Goal: Information Seeking & Learning: Learn about a topic

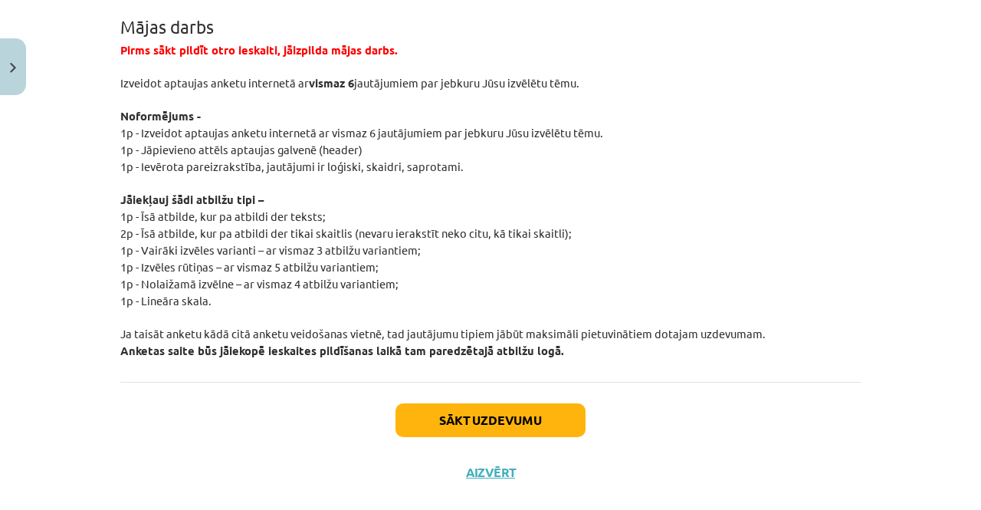
scroll to position [2894, 0]
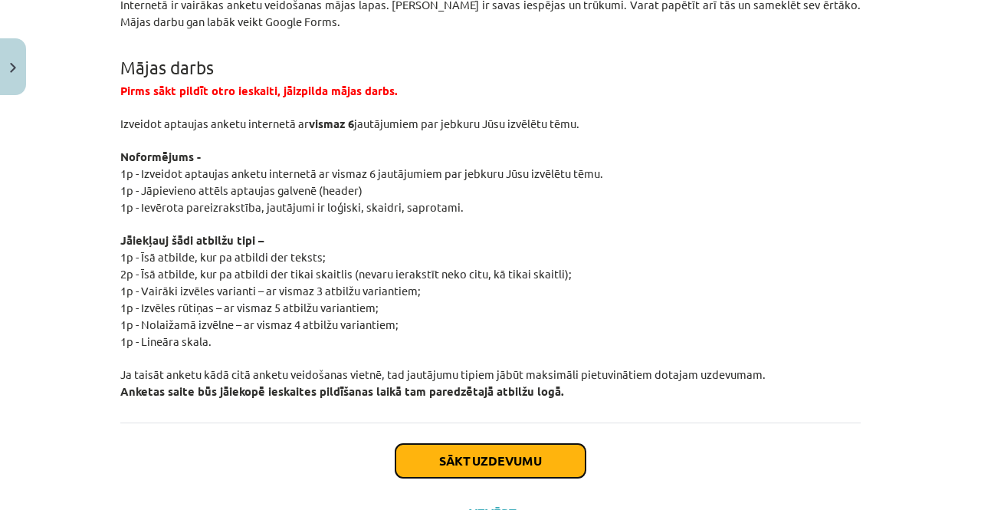
click at [501, 454] on button "Sākt uzdevumu" at bounding box center [491, 461] width 190 height 34
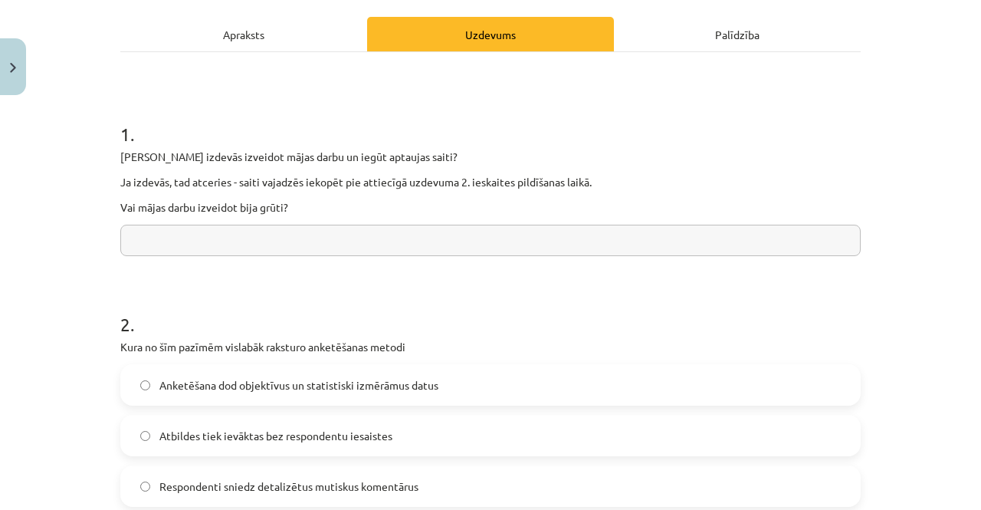
scroll to position [212, 0]
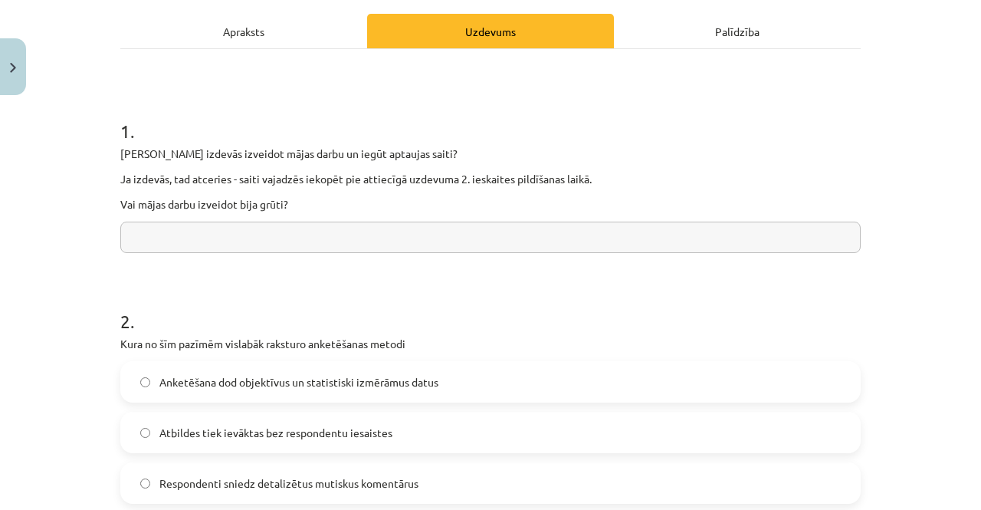
click at [525, 225] on input "text" at bounding box center [490, 237] width 740 height 31
type input "*"
type input "**********"
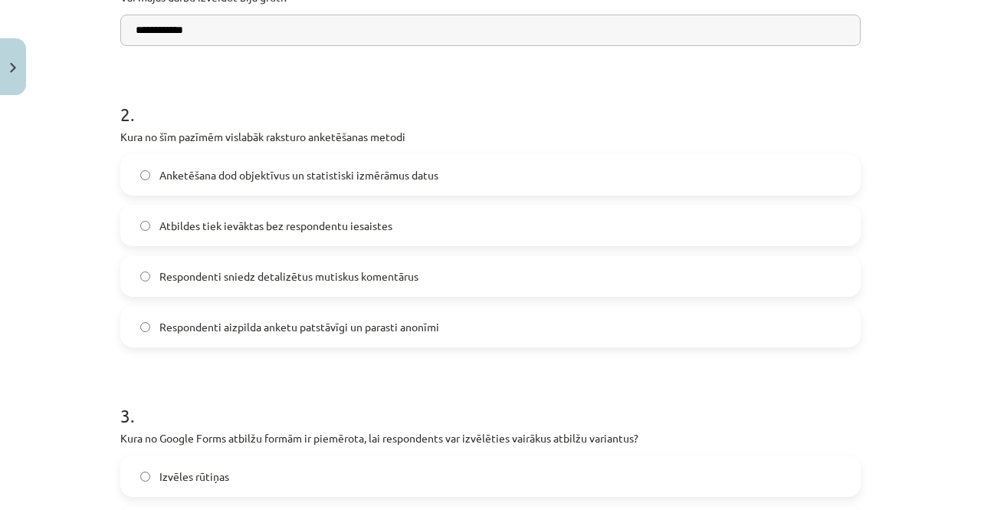
scroll to position [418, 0]
click at [593, 330] on label "Respondenti aizpilda anketu patstāvīgi un parasti anonīmi" at bounding box center [490, 327] width 737 height 38
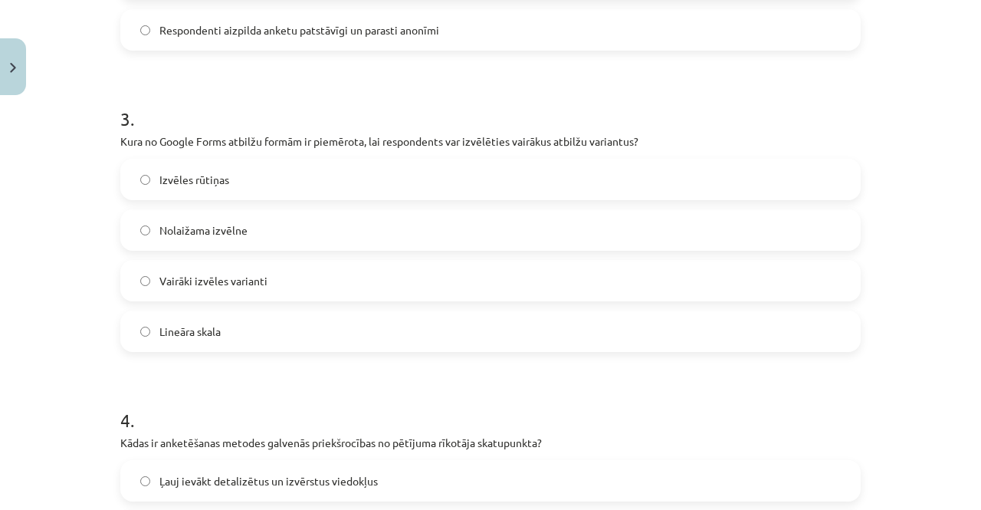
scroll to position [716, 0]
click at [270, 179] on label "Izvēles rūtiņas" at bounding box center [490, 178] width 737 height 38
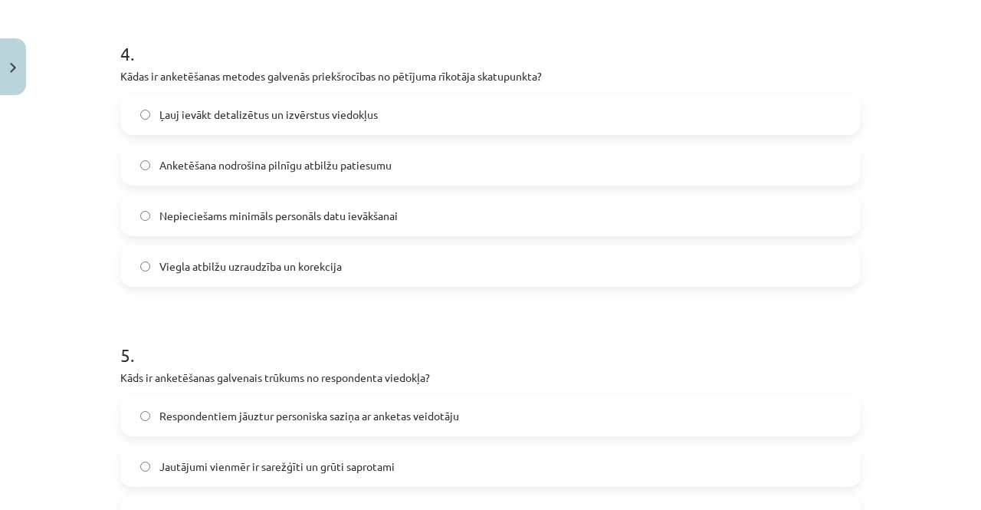
scroll to position [1081, 0]
click at [242, 219] on span "Nepieciešams minimāls personāls datu ievākšanai" at bounding box center [278, 216] width 238 height 16
click at [225, 263] on span "Viegla atbilžu uzraudzība un korekcija" at bounding box center [250, 267] width 182 height 16
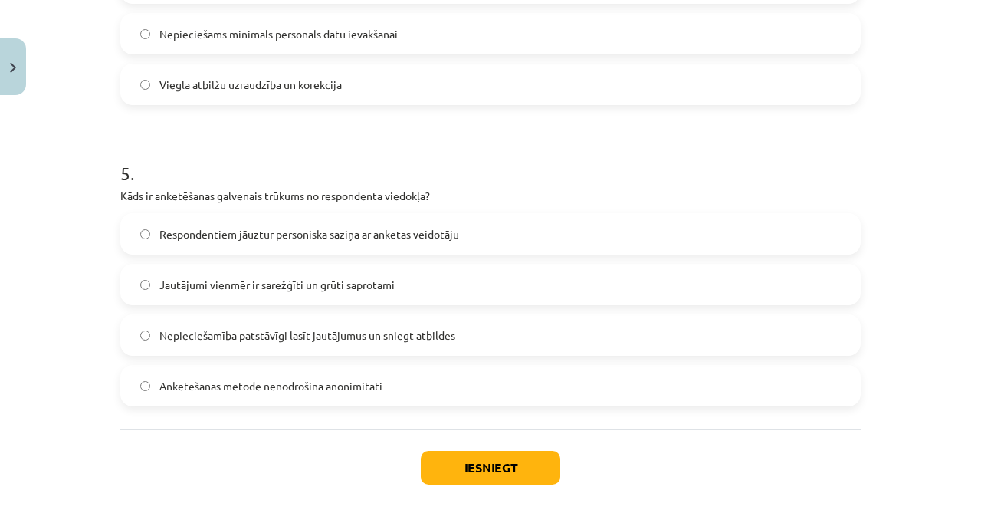
scroll to position [1337, 0]
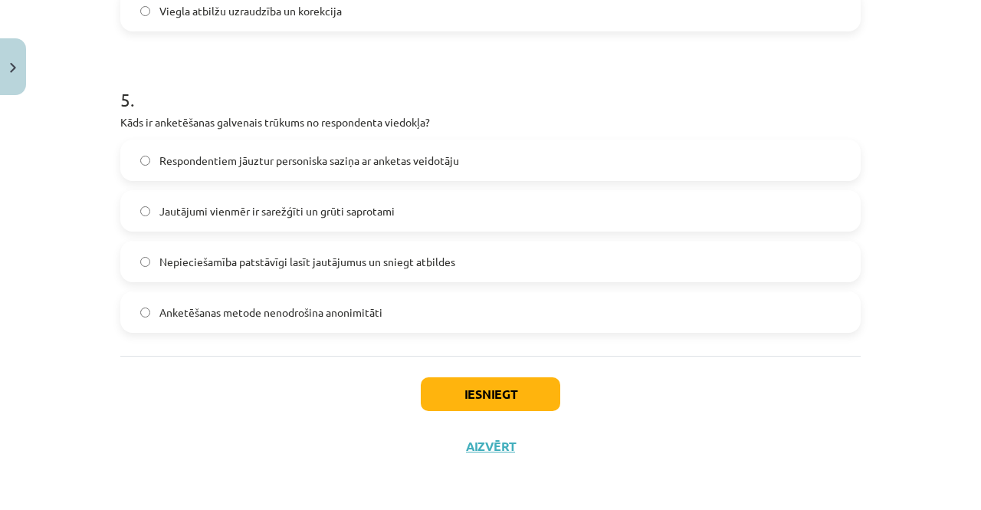
click at [189, 262] on span "Nepieciešamība patstāvīgi lasīt jautājumus un sniegt atbildes" at bounding box center [307, 262] width 296 height 16
click at [434, 390] on button "Iesniegt" at bounding box center [491, 394] width 140 height 34
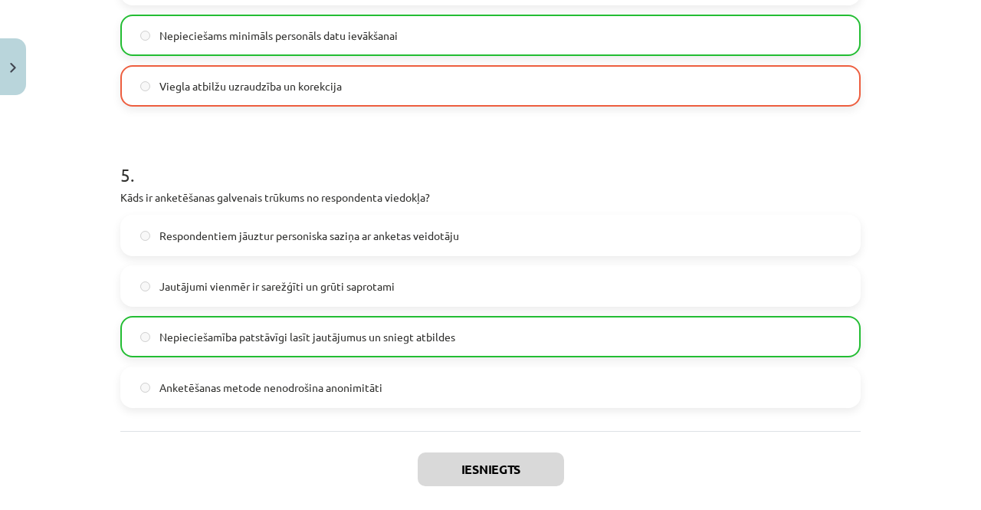
scroll to position [1384, 0]
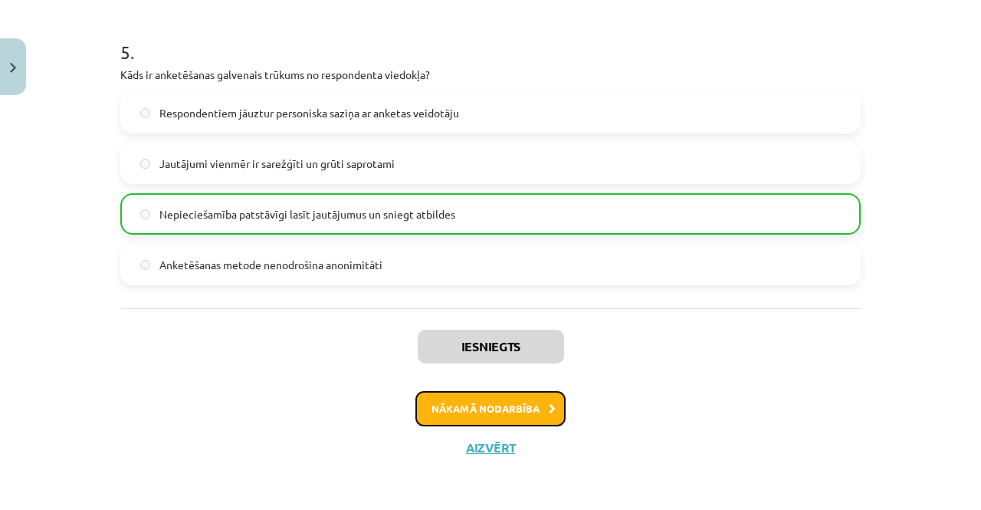
click at [462, 411] on button "Nākamā nodarbība" at bounding box center [490, 408] width 150 height 35
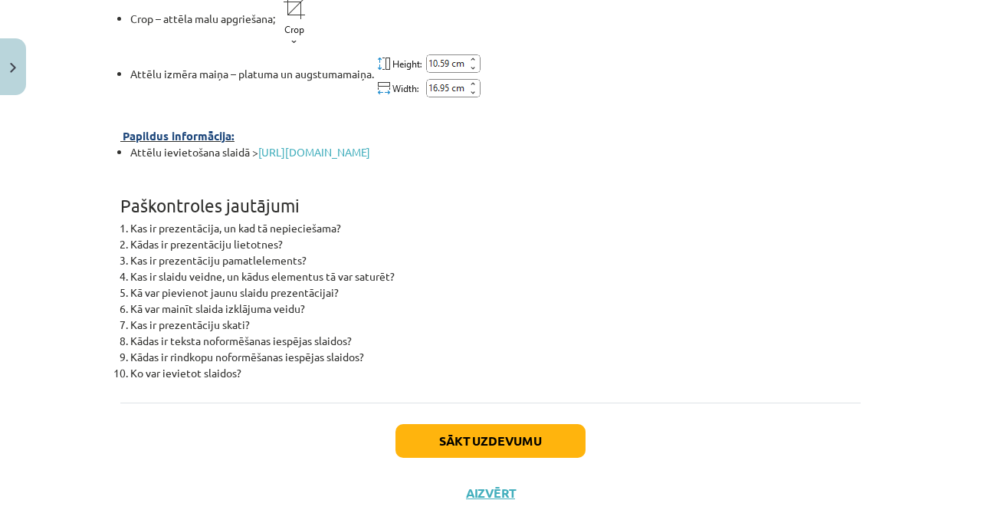
scroll to position [5611, 0]
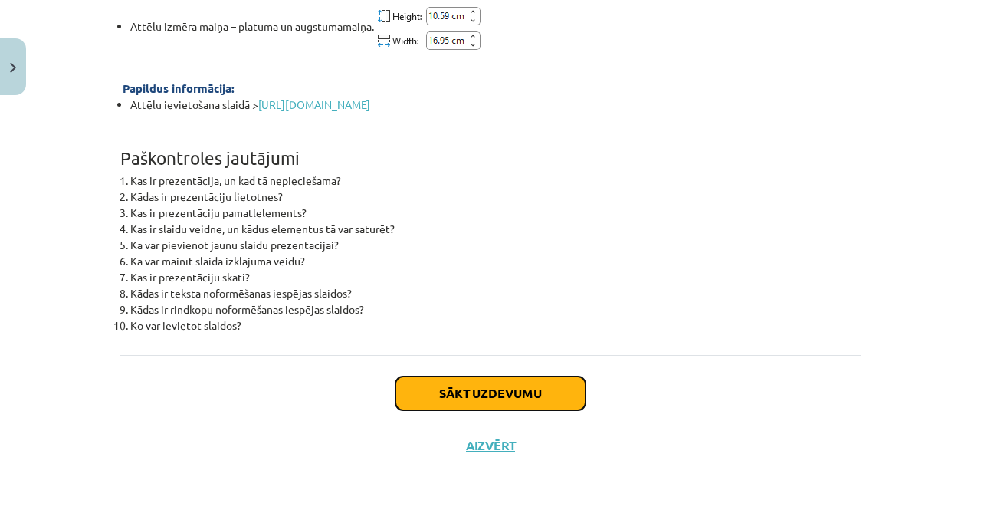
click at [445, 392] on button "Sākt uzdevumu" at bounding box center [491, 393] width 190 height 34
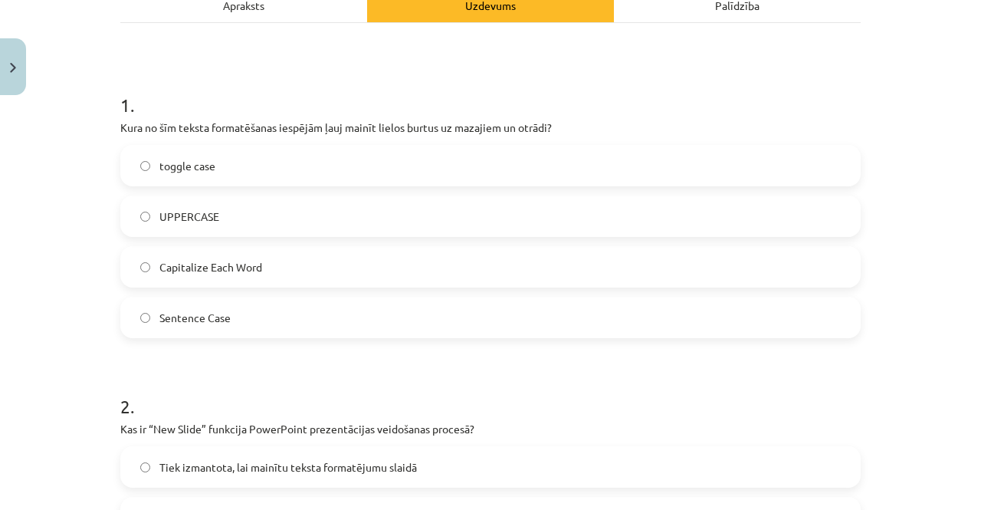
scroll to position [255, 0]
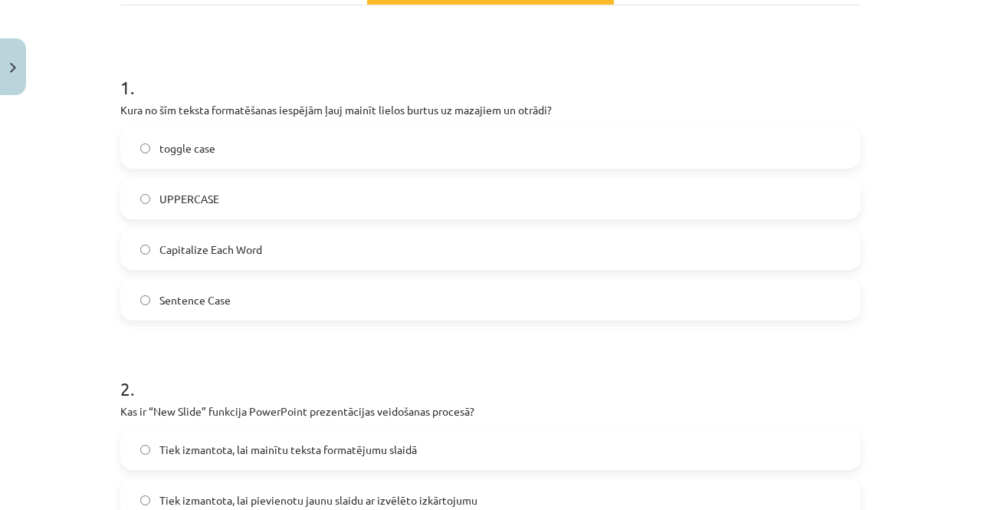
click at [382, 132] on label "toggle case" at bounding box center [490, 148] width 737 height 38
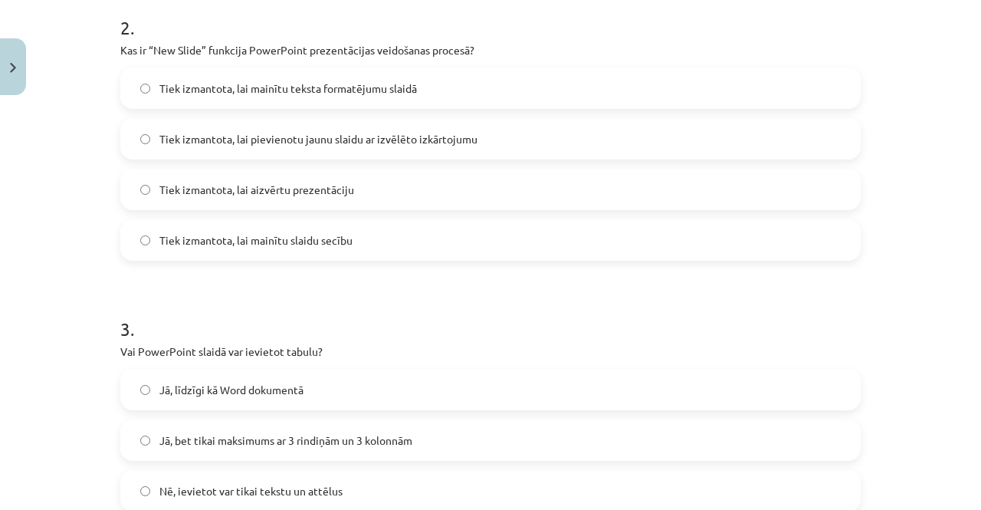
scroll to position [617, 0]
click at [287, 143] on span "Tiek izmantota, lai pievienotu jaunu slaidu ar izvēlēto izkārtojumu" at bounding box center [318, 138] width 318 height 16
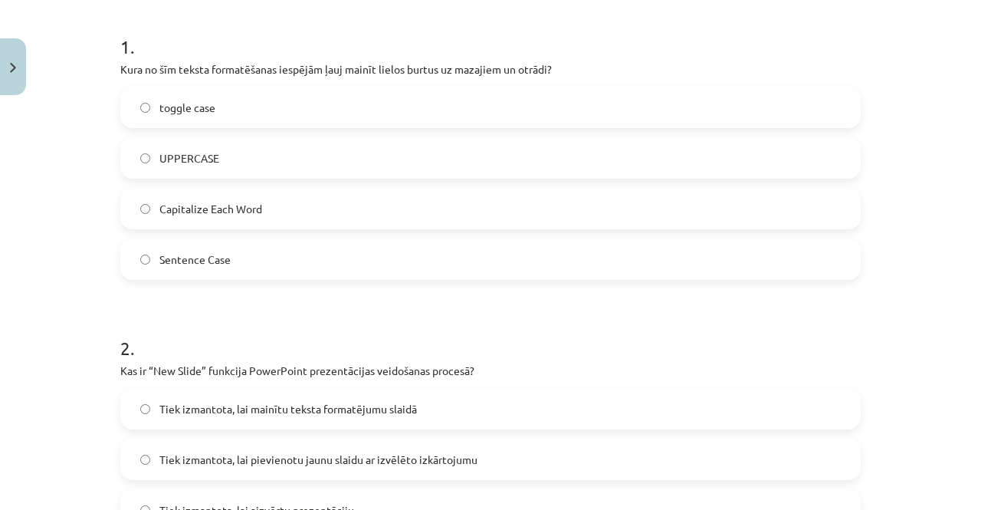
scroll to position [0, 0]
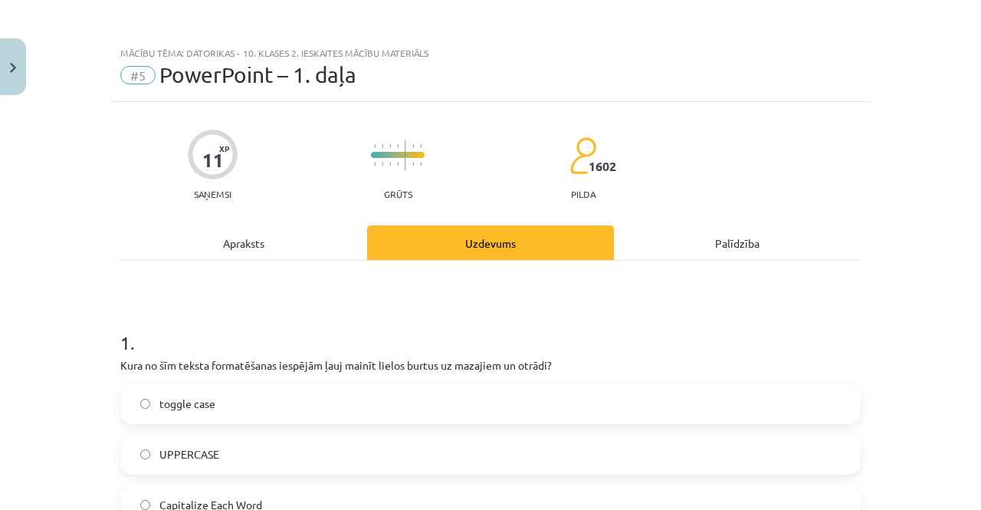
click at [251, 237] on div "Apraksts" at bounding box center [243, 242] width 247 height 34
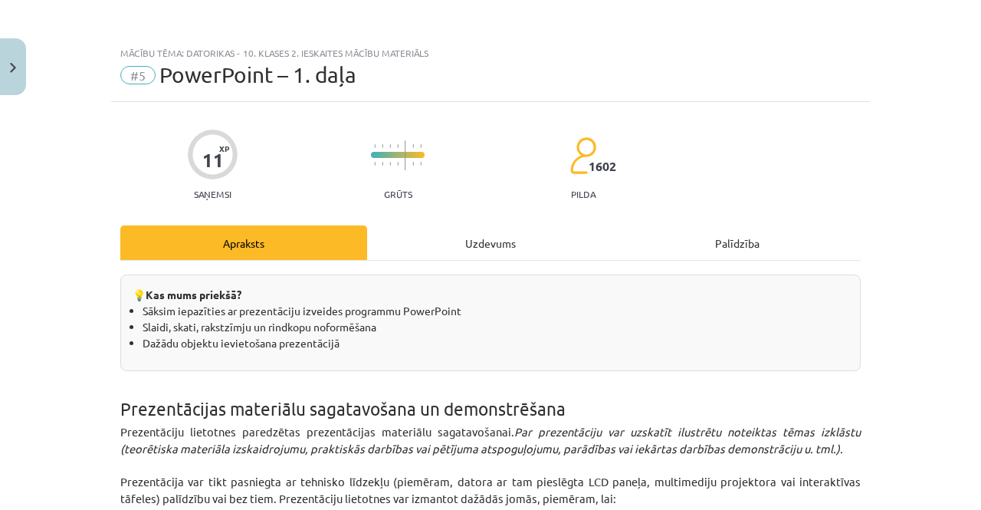
click at [492, 237] on div "Uzdevums" at bounding box center [490, 242] width 247 height 34
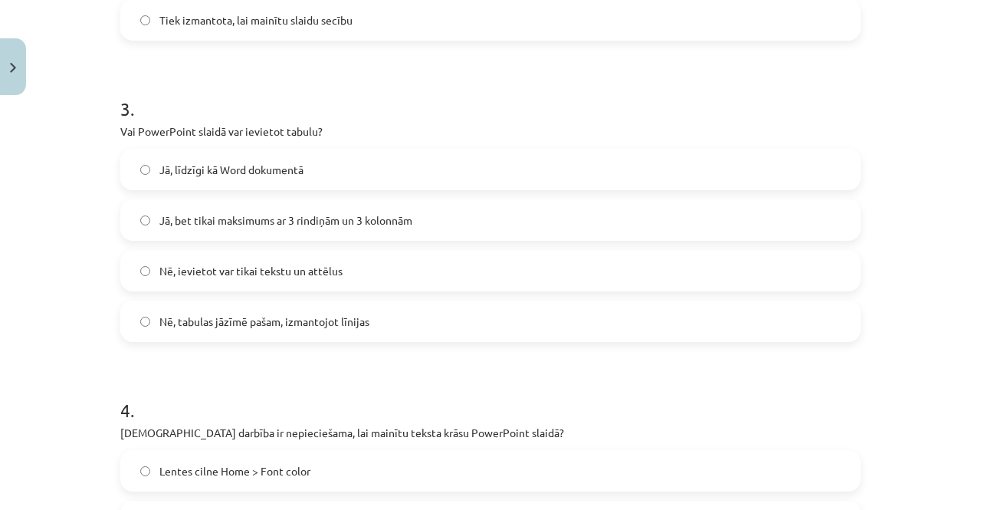
scroll to position [838, 0]
click at [336, 149] on label "Jā, līdzīgi kā Word dokumentā" at bounding box center [490, 168] width 737 height 38
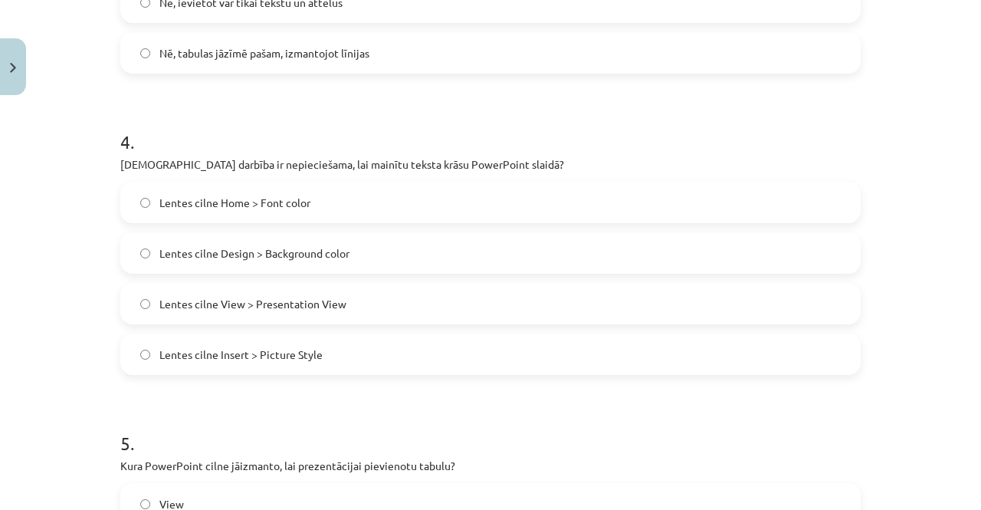
scroll to position [1118, 0]
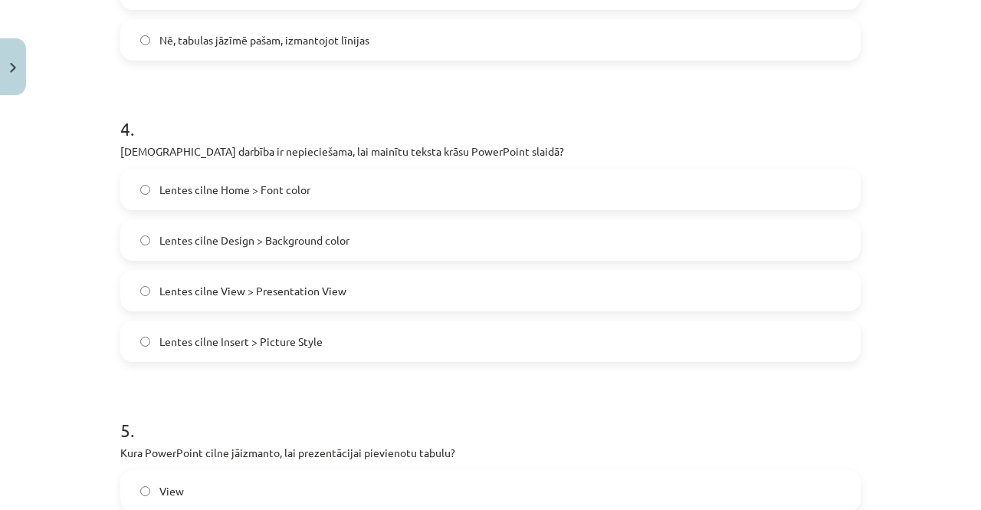
click at [204, 191] on span "Lentes cilne Home > Font color" at bounding box center [234, 190] width 151 height 16
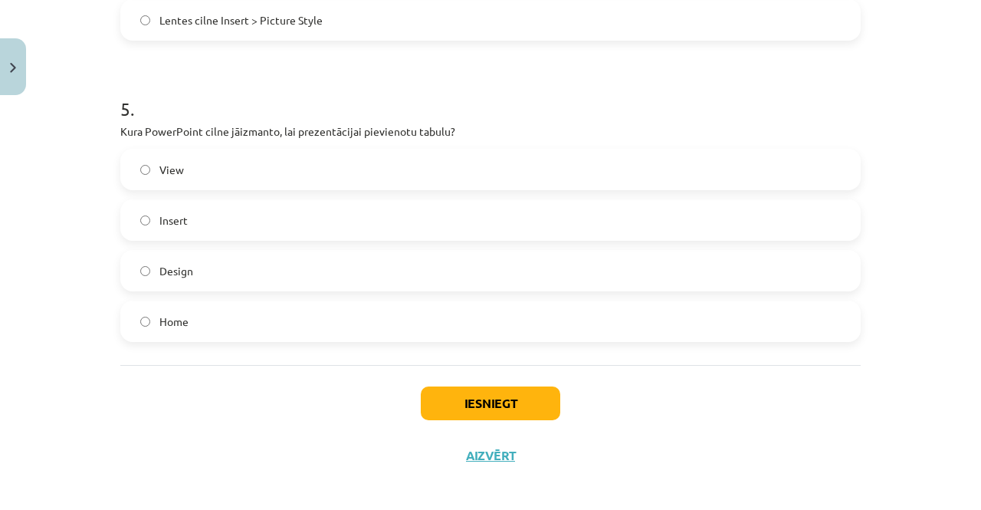
scroll to position [1441, 0]
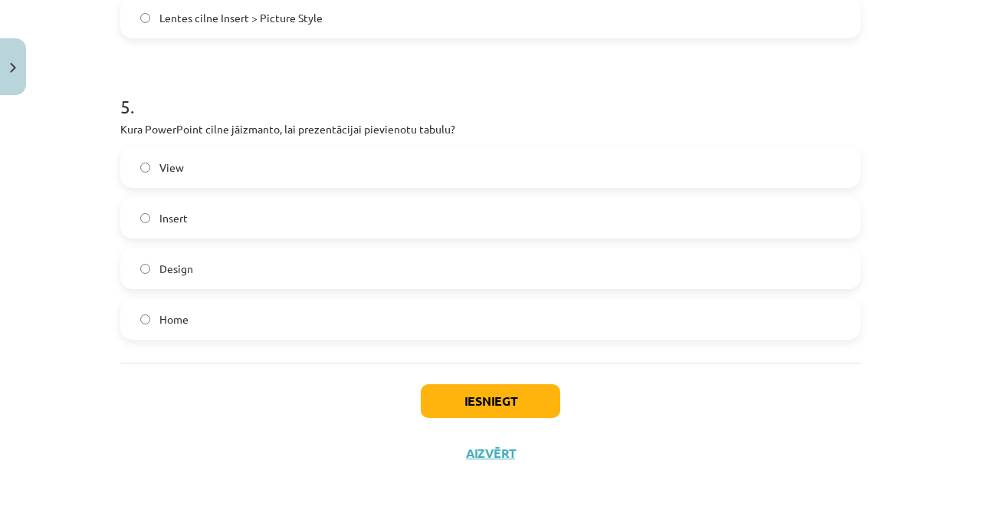
click at [195, 220] on label "Insert" at bounding box center [490, 218] width 737 height 38
click at [469, 407] on button "Iesniegt" at bounding box center [491, 401] width 140 height 34
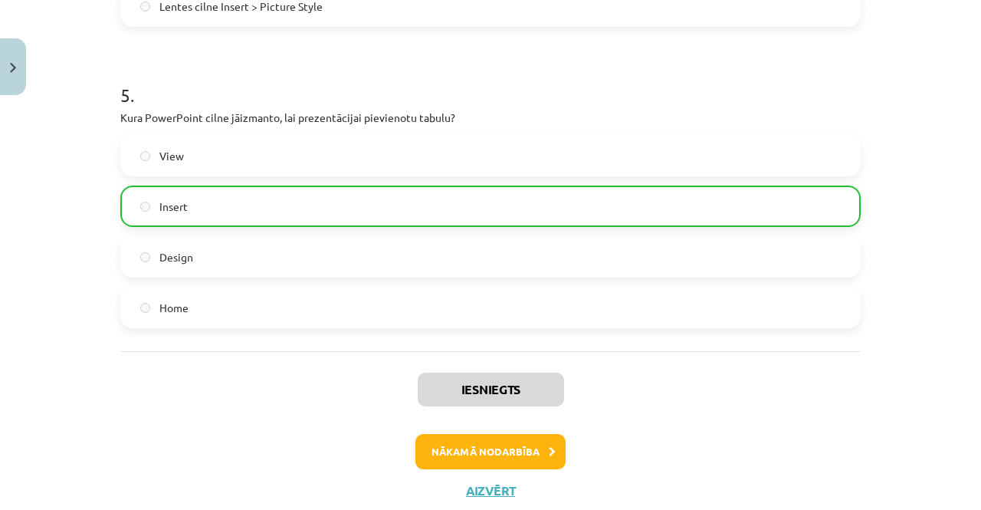
scroll to position [1493, 0]
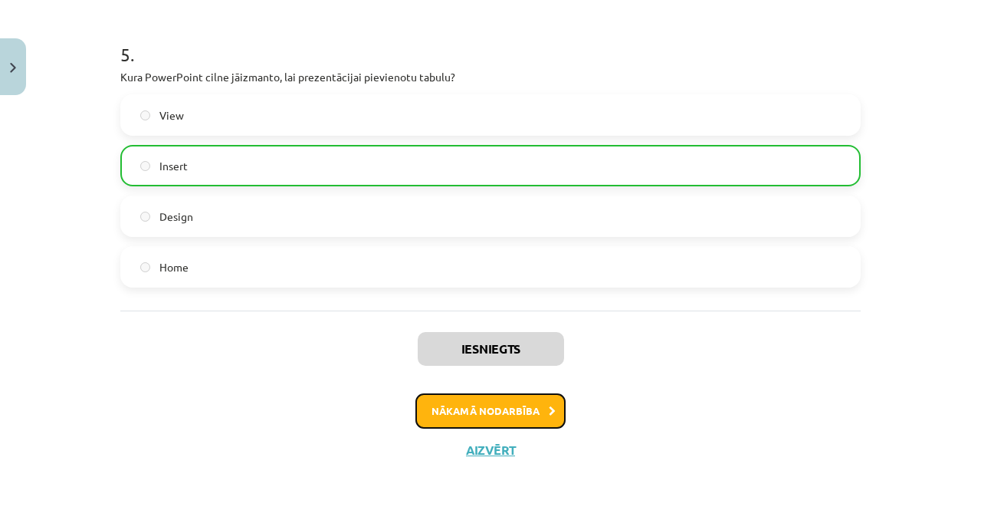
click at [462, 410] on button "Nākamā nodarbība" at bounding box center [490, 410] width 150 height 35
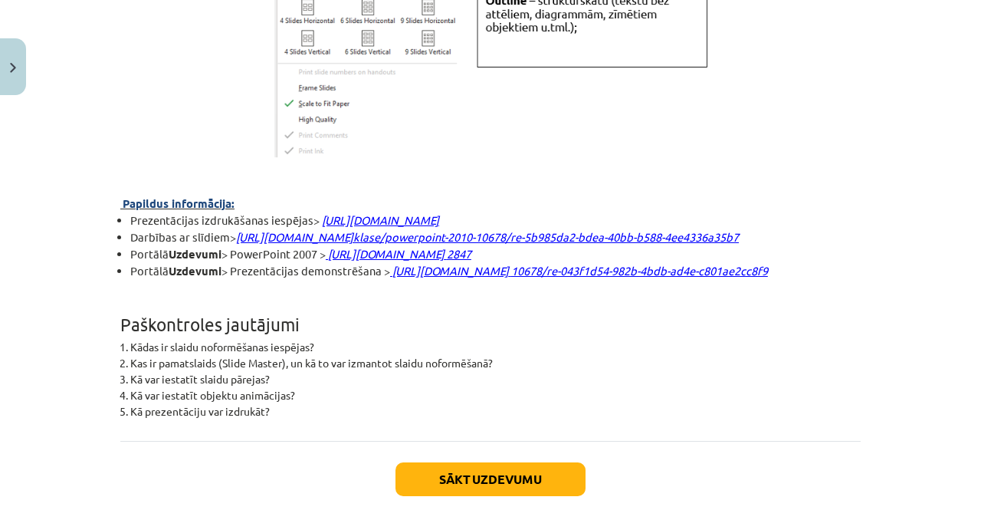
scroll to position [4276, 0]
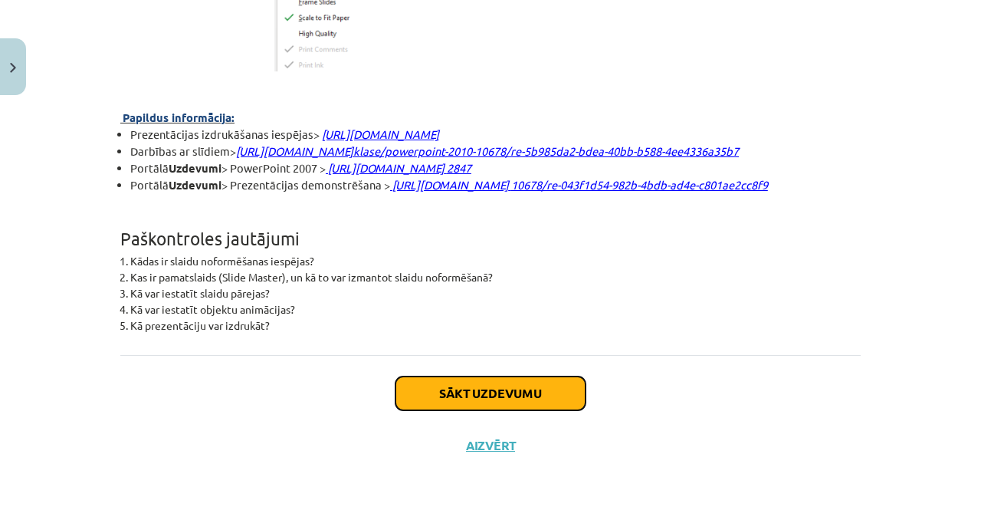
click at [506, 394] on button "Sākt uzdevumu" at bounding box center [491, 393] width 190 height 34
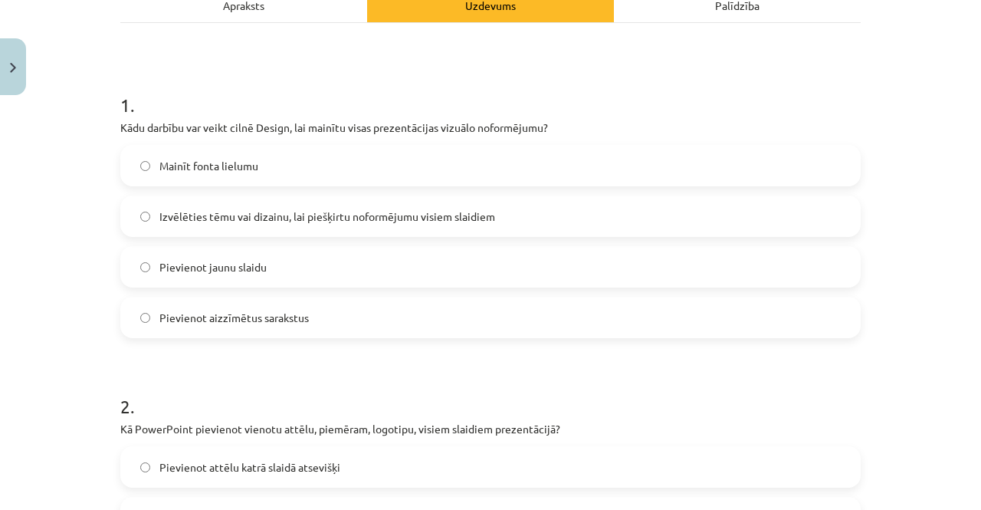
scroll to position [242, 0]
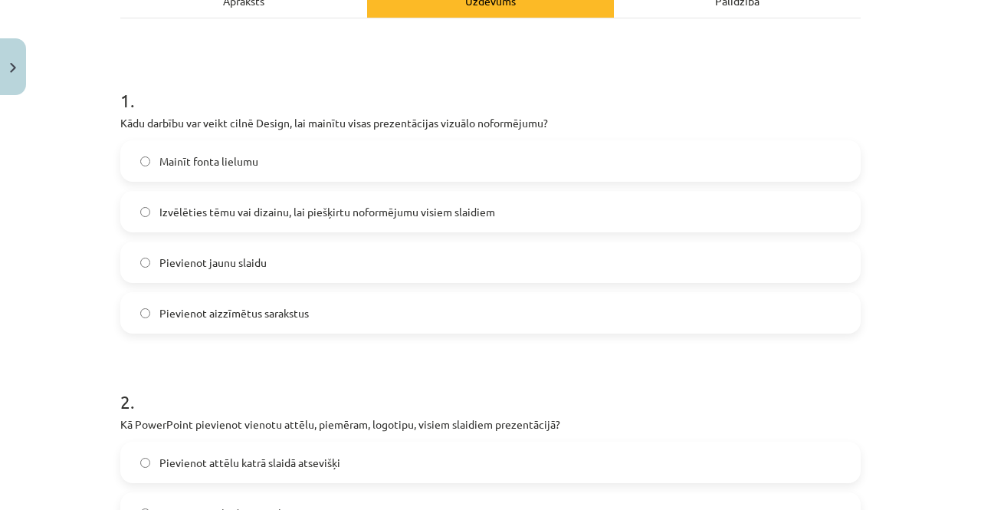
click at [419, 212] on span "Izvēlēties tēmu vai dizainu, lai piešķirtu noformējumu visiem slaidiem" at bounding box center [327, 212] width 336 height 16
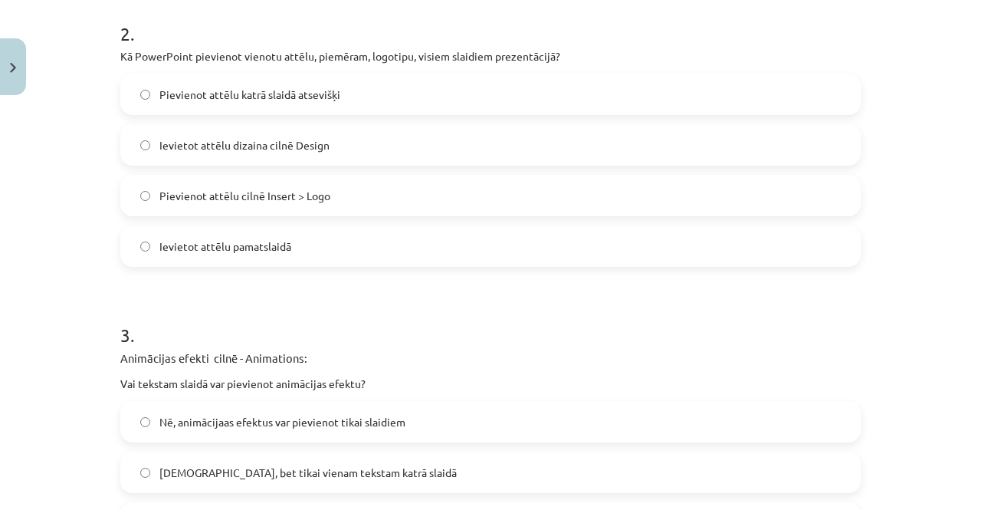
scroll to position [618, 0]
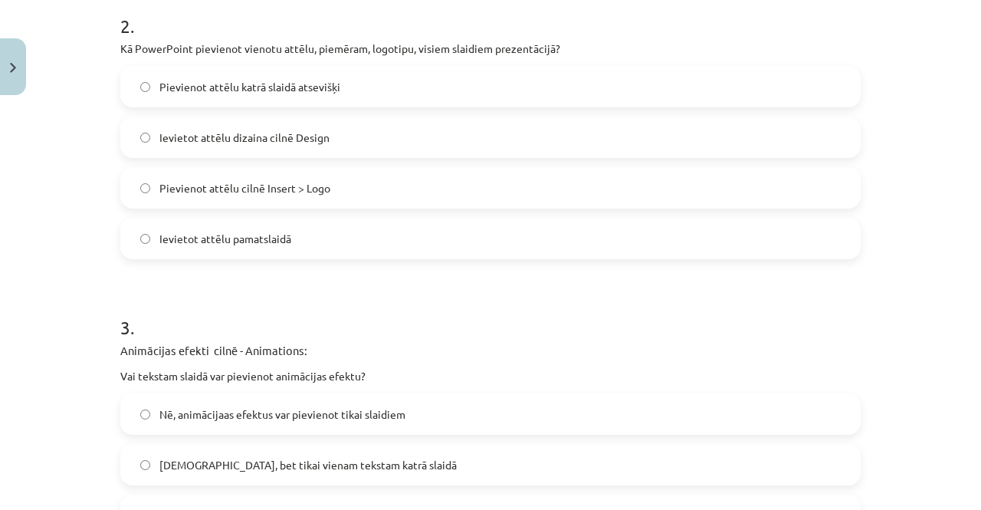
click at [254, 196] on label "Pievienot attēlu cilnē Insert > Logo" at bounding box center [490, 188] width 737 height 38
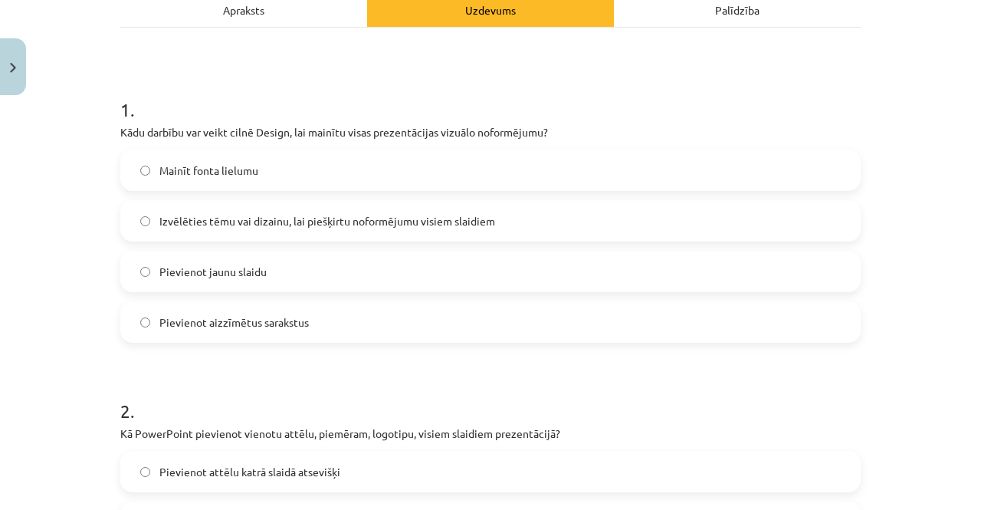
scroll to position [133, 0]
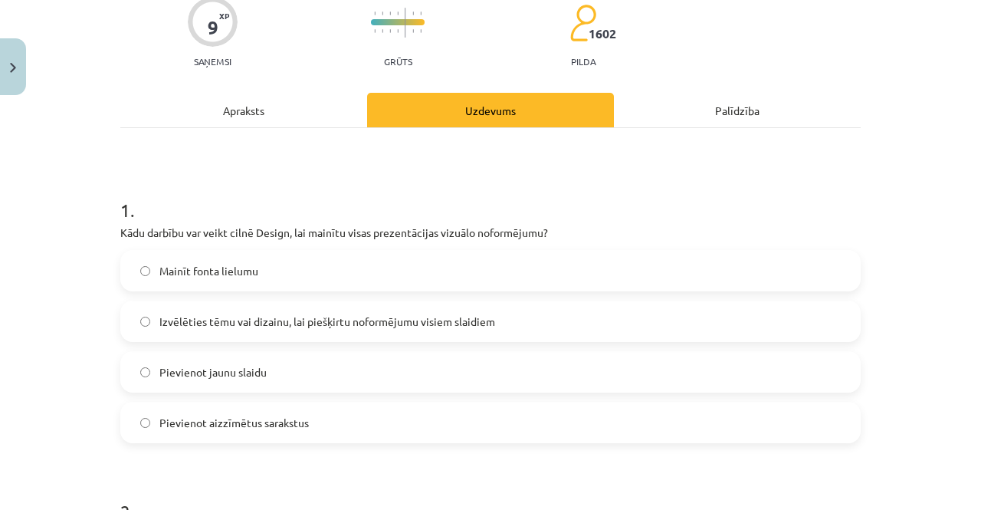
click at [296, 120] on div "Apraksts" at bounding box center [243, 110] width 247 height 34
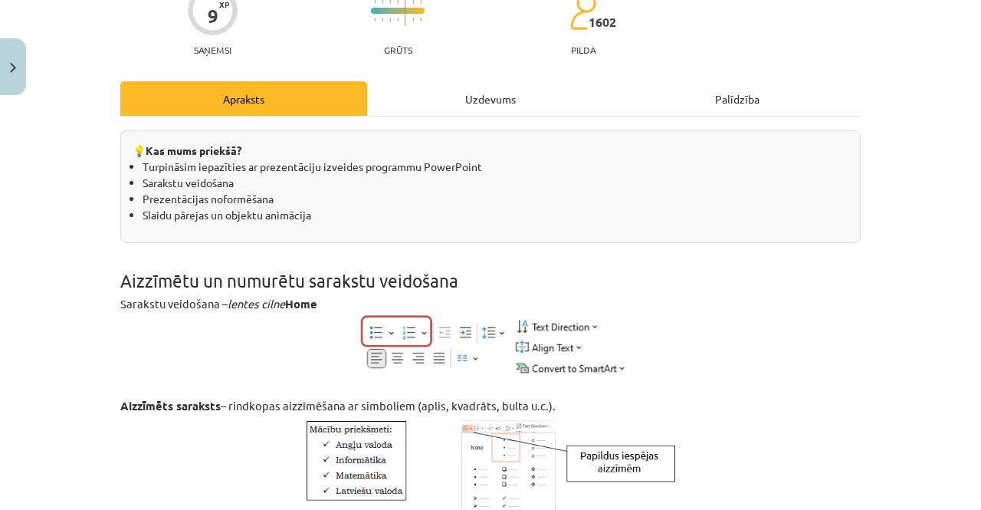
scroll to position [0, 0]
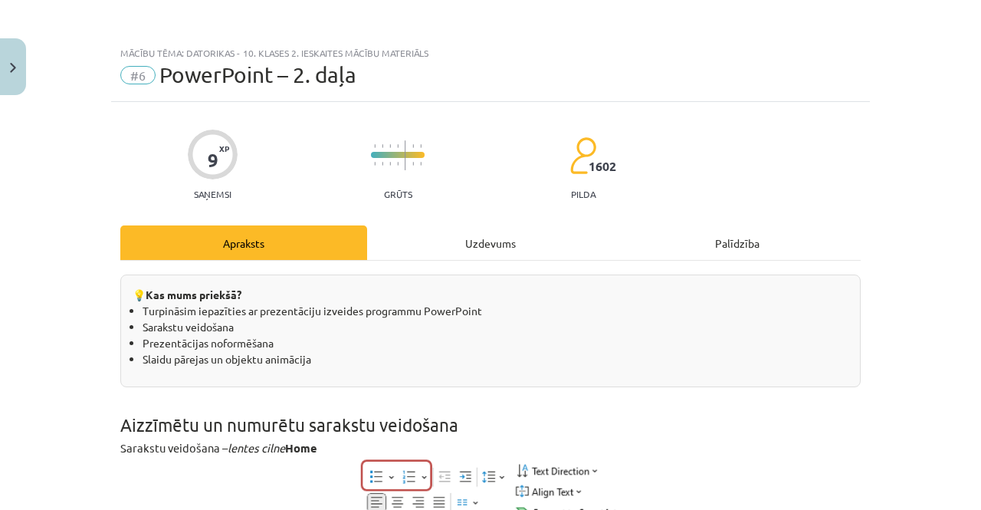
click at [511, 234] on div "Uzdevums" at bounding box center [490, 242] width 247 height 34
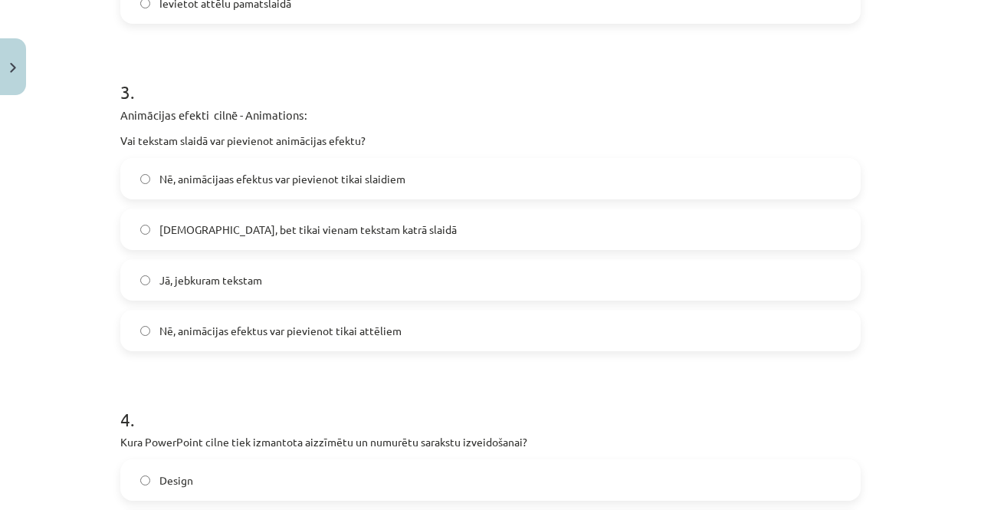
scroll to position [852, 0]
click at [304, 274] on label "Jā, jebkuram tekstam" at bounding box center [490, 281] width 737 height 38
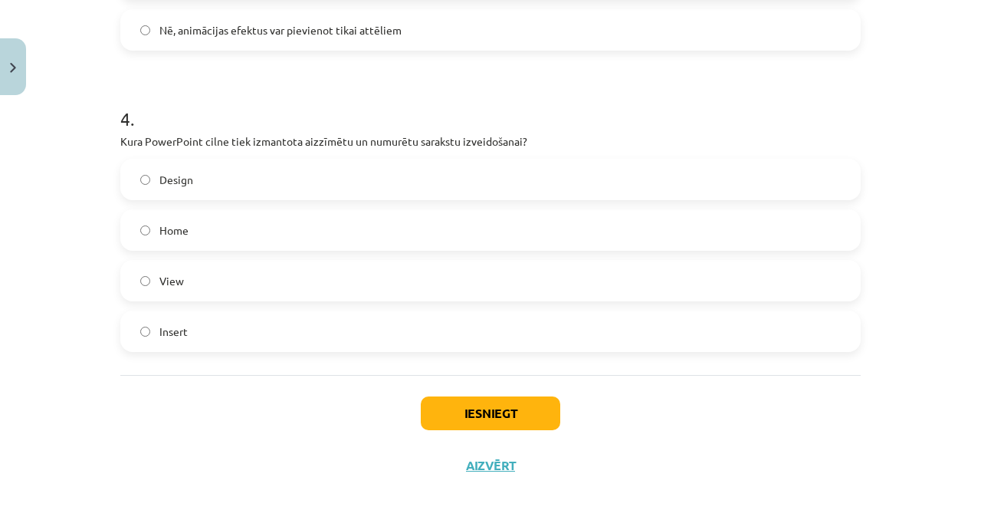
scroll to position [1173, 0]
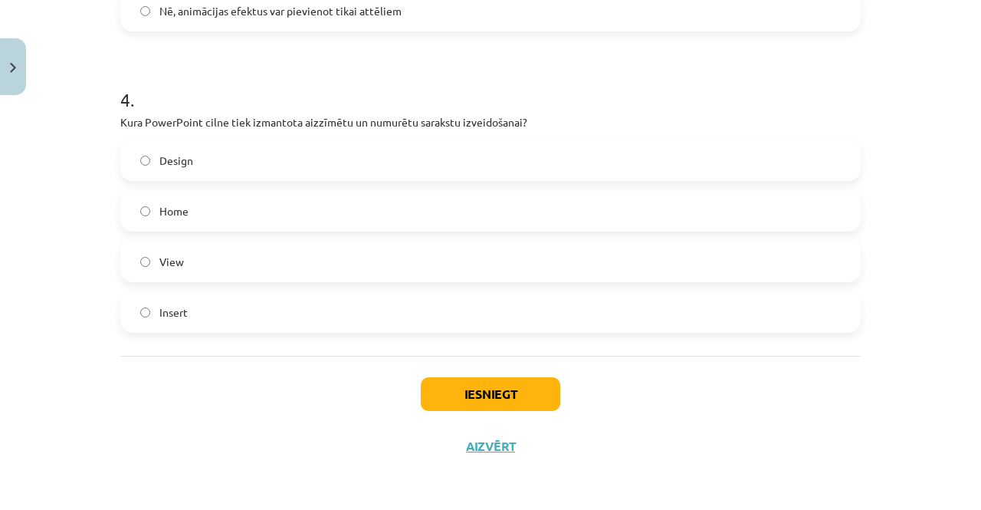
click at [201, 222] on label "Home" at bounding box center [490, 211] width 737 height 38
click at [477, 390] on button "Iesniegt" at bounding box center [491, 394] width 140 height 34
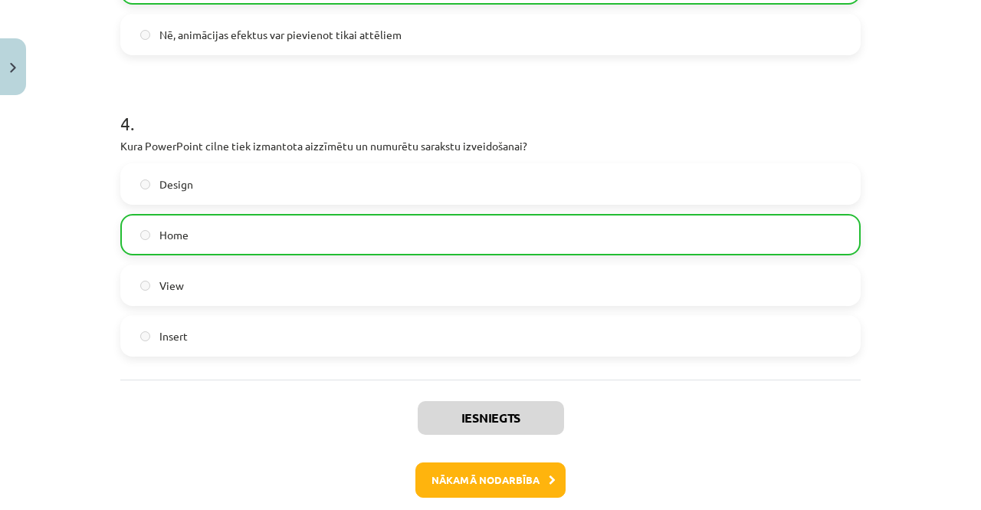
scroll to position [1220, 0]
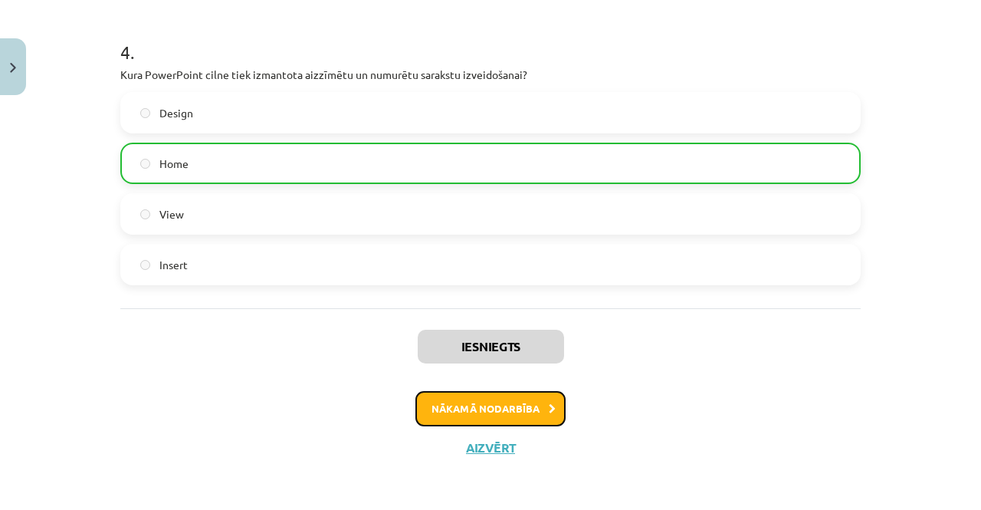
click at [497, 410] on button "Nākamā nodarbība" at bounding box center [490, 408] width 150 height 35
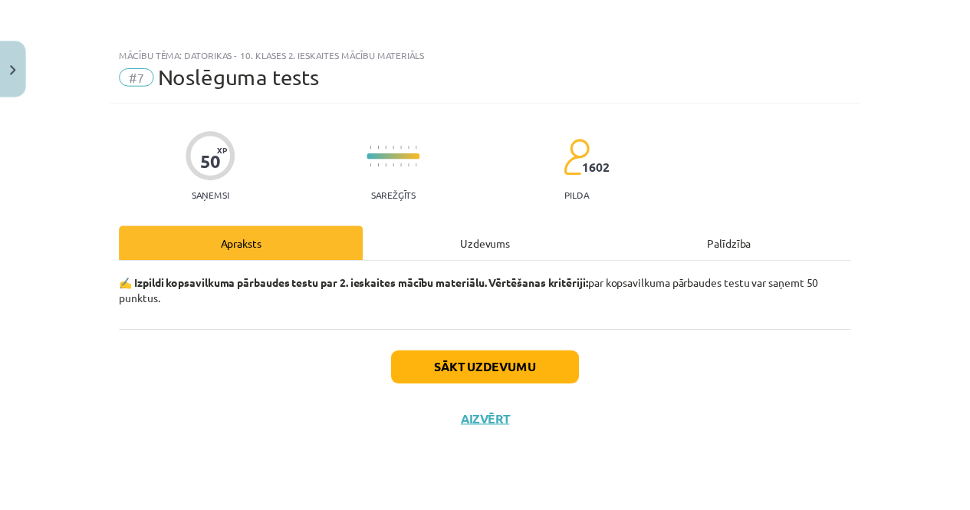
scroll to position [0, 0]
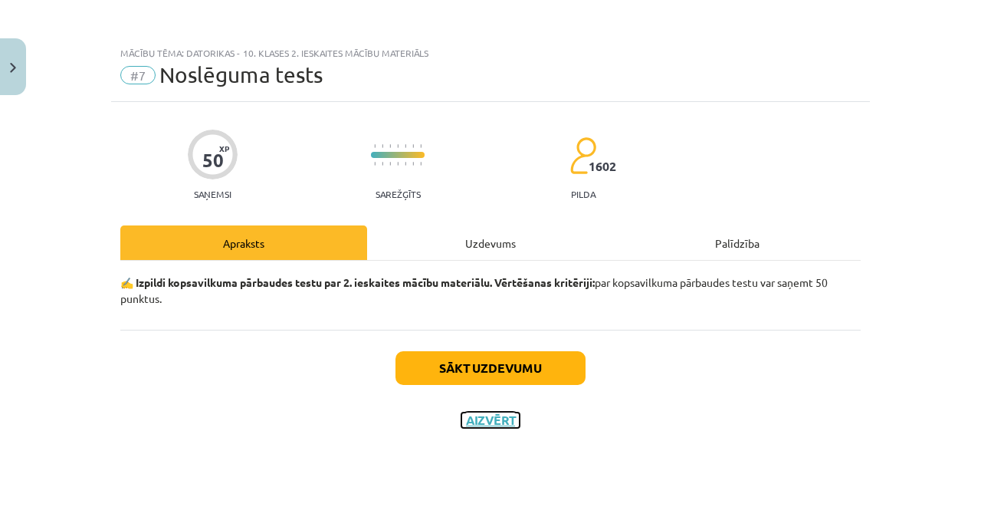
click at [485, 418] on button "Aizvērt" at bounding box center [490, 419] width 58 height 15
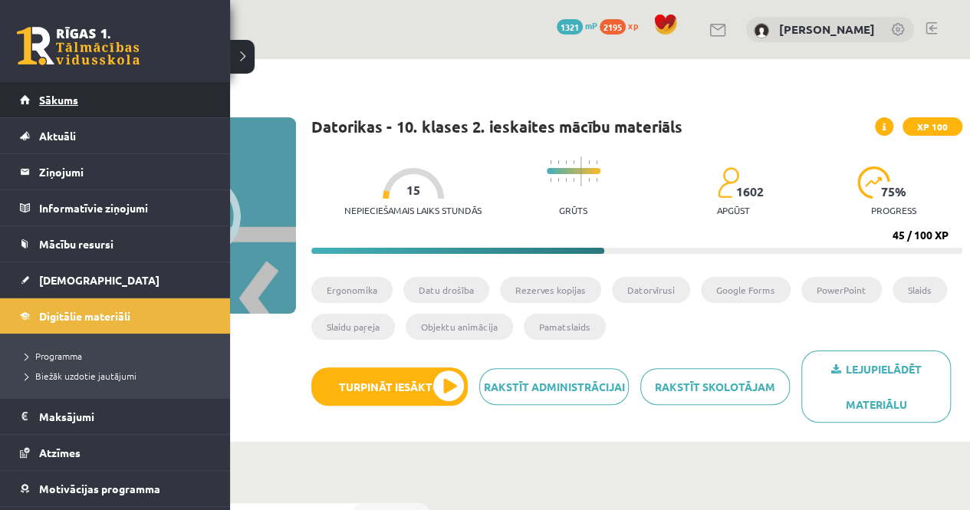
click at [32, 93] on link "Sākums" at bounding box center [115, 99] width 191 height 35
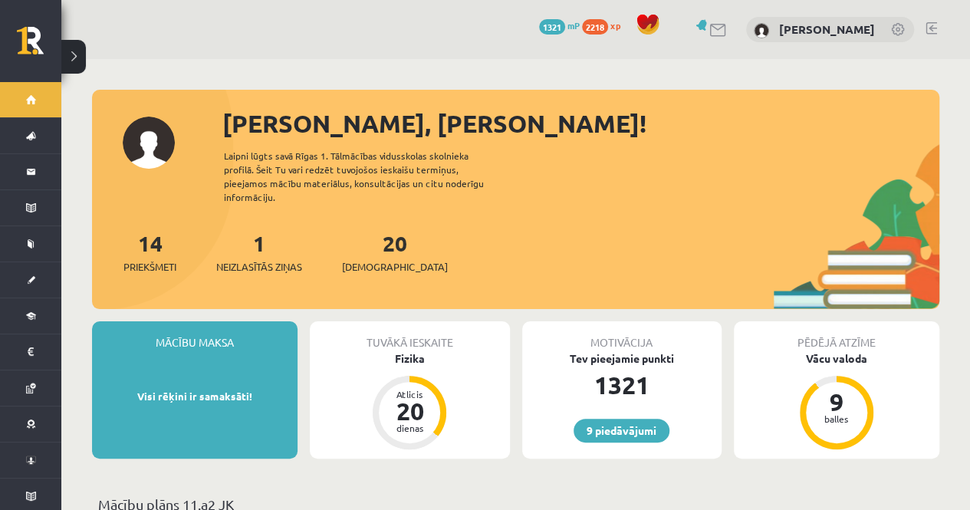
click at [274, 228] on div "1 Neizlasītās ziņas" at bounding box center [259, 251] width 86 height 48
click at [255, 228] on div "1 Neizlasītās ziņas" at bounding box center [259, 251] width 86 height 48
click at [260, 235] on link "1 Neizlasītās ziņas" at bounding box center [259, 251] width 86 height 45
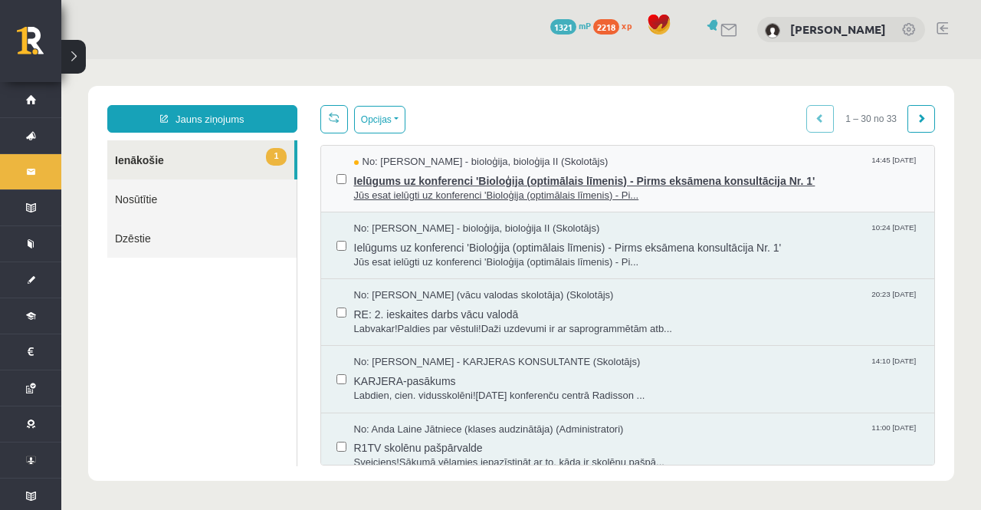
click at [492, 178] on span "Ielūgums uz konferenci 'Bioloģija (optimālais līmenis) - Pirms eksāmena konsult…" at bounding box center [637, 178] width 566 height 19
